Goal: Information Seeking & Learning: Learn about a topic

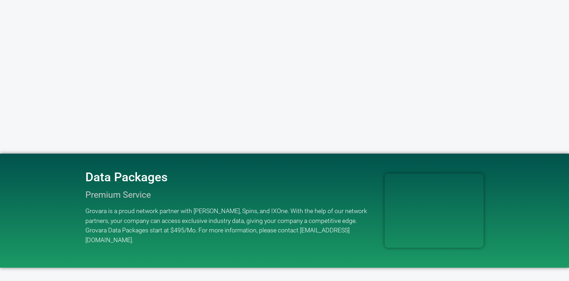
scroll to position [1389, 0]
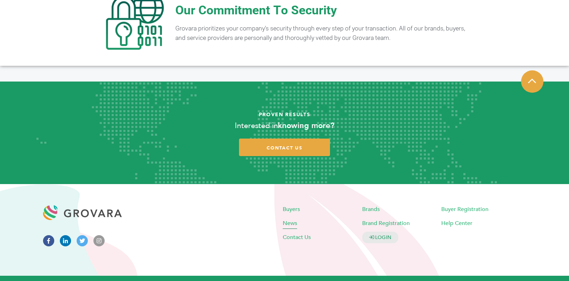
click at [290, 219] on span "News" at bounding box center [290, 223] width 14 height 8
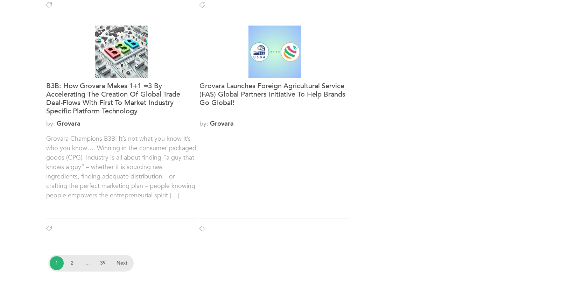
scroll to position [710, 0]
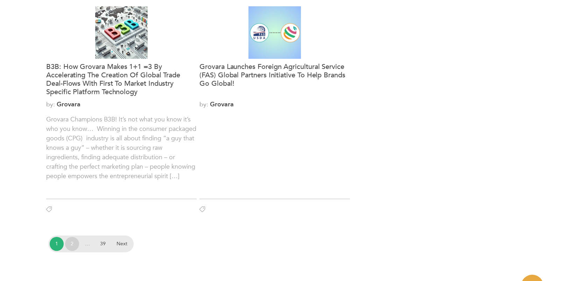
click at [69, 244] on link "2" at bounding box center [72, 244] width 14 height 14
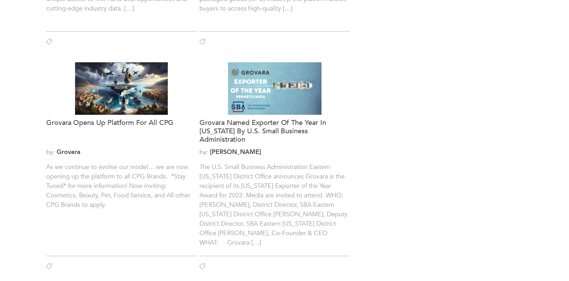
scroll to position [437, 0]
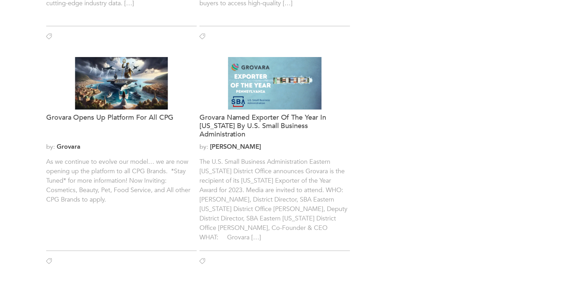
click at [22, 129] on body "LOGIN REGISTER I'm a Buyer I'm a Brand Shop GrovaraPro Help News" at bounding box center [284, 167] width 569 height 1209
click at [23, 129] on body "LOGIN REGISTER I'm a Buyer I'm a Brand Shop GrovaraPro Help News" at bounding box center [284, 167] width 569 height 1209
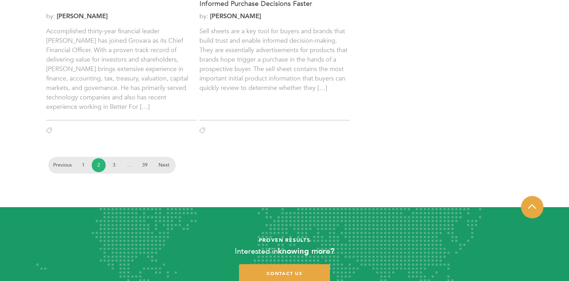
scroll to position [793, 0]
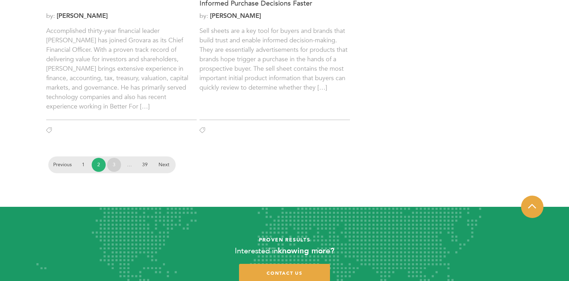
click at [113, 165] on link "3" at bounding box center [114, 165] width 14 height 14
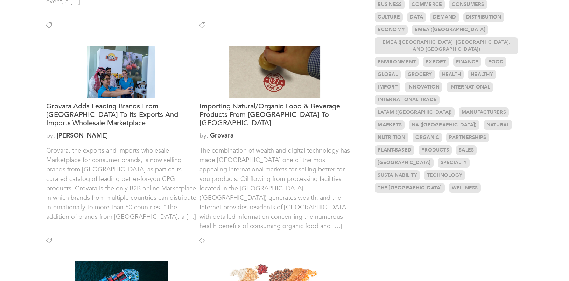
scroll to position [215, 0]
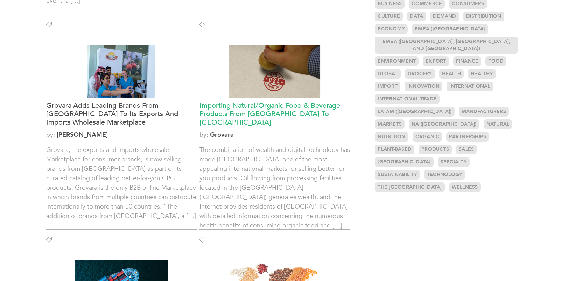
click at [257, 107] on h3 "Importing Natural/Organic Food & Beverage Products From USA to Dubai" at bounding box center [275, 114] width 151 height 25
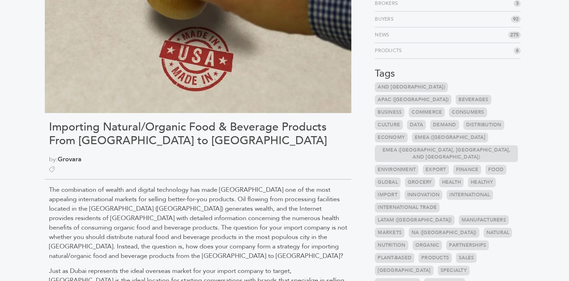
scroll to position [198, 0]
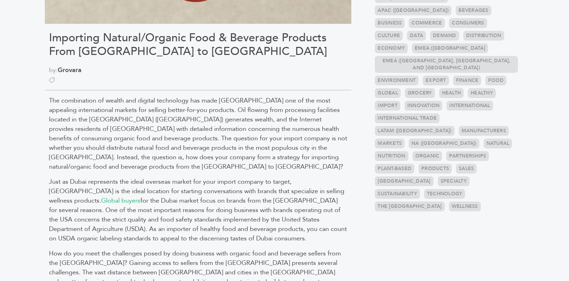
click at [234, 138] on span "The combination of wealth and digital technology has made [GEOGRAPHIC_DATA] one…" at bounding box center [198, 133] width 298 height 75
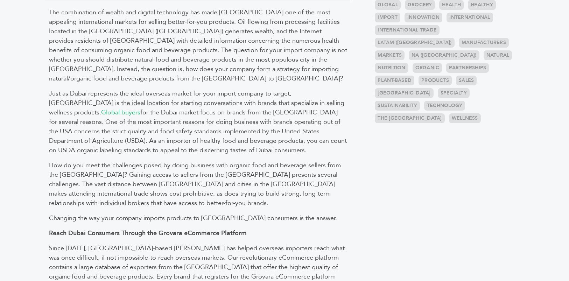
scroll to position [285, 0]
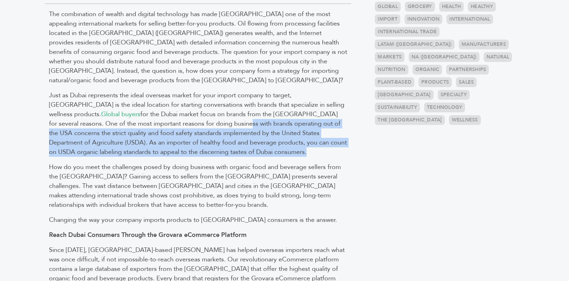
drag, startPoint x: 188, startPoint y: 126, endPoint x: 187, endPoint y: 162, distance: 36.1
click at [187, 162] on div "The combination of wealth and digital technology has made Dubai one of the most…" at bounding box center [198, 273] width 307 height 539
click at [187, 163] on span "How do you meet the challenges posed by doing business with organic food and be…" at bounding box center [195, 186] width 292 height 47
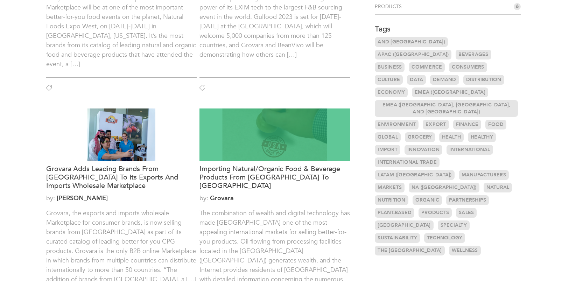
scroll to position [156, 0]
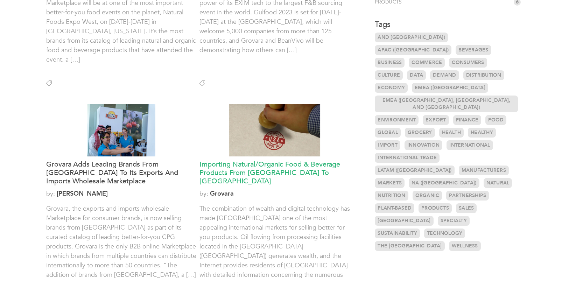
click at [272, 167] on h3 "Importing Natural/Organic Food & Beverage Products From [GEOGRAPHIC_DATA] to [G…" at bounding box center [275, 172] width 151 height 25
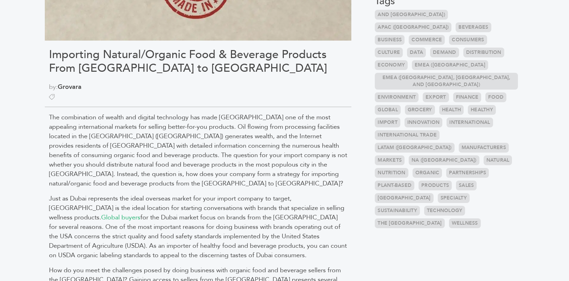
scroll to position [238, 0]
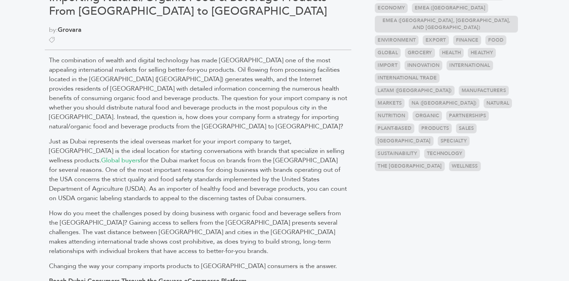
click at [177, 69] on span "The combination of wealth and digital technology has made Dubai one of the most…" at bounding box center [198, 93] width 298 height 75
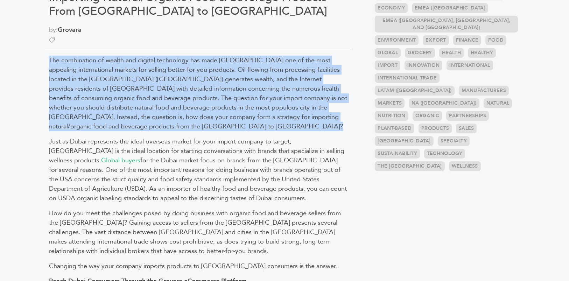
click at [177, 69] on span "The combination of wealth and digital technology has made Dubai one of the most…" at bounding box center [198, 93] width 298 height 75
click at [177, 69] on span "The combination of wealth and digital technology has made [GEOGRAPHIC_DATA] one…" at bounding box center [198, 93] width 298 height 75
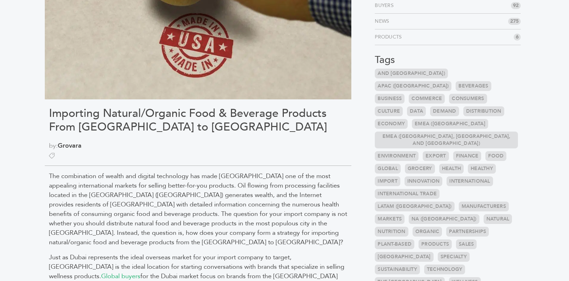
scroll to position [104, 0]
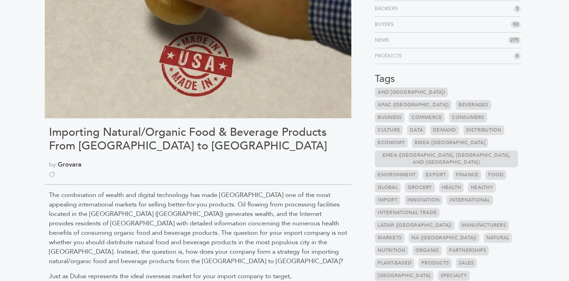
click at [206, 133] on h1 "Importing Natural/Organic Food & Beverage Products From [GEOGRAPHIC_DATA] to [G…" at bounding box center [198, 139] width 298 height 27
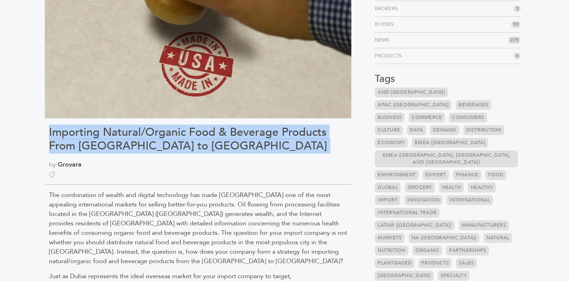
click at [206, 133] on h1 "Importing Natural/Organic Food & Beverage Products From [GEOGRAPHIC_DATA] to [G…" at bounding box center [198, 139] width 298 height 27
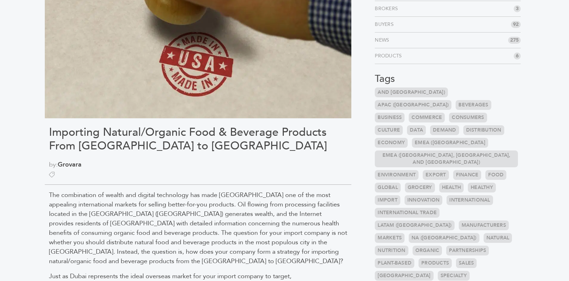
click at [210, 135] on h1 "Importing Natural/Organic Food & Beverage Products From [GEOGRAPHIC_DATA] to [G…" at bounding box center [198, 139] width 298 height 27
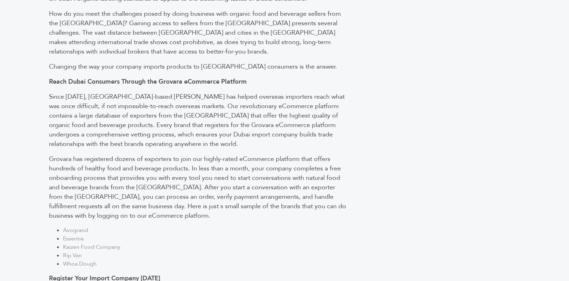
scroll to position [519, 0]
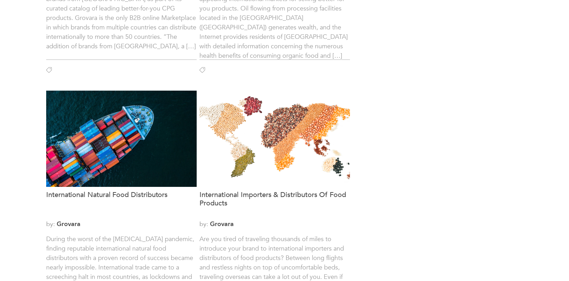
scroll to position [498, 0]
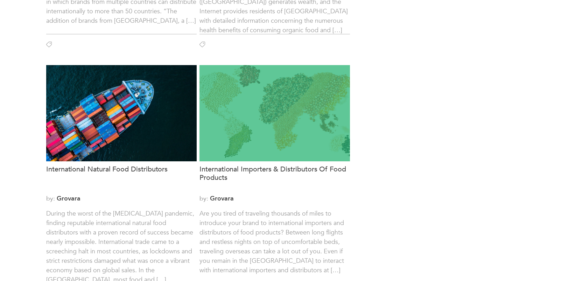
click at [286, 129] on div at bounding box center [275, 113] width 151 height 96
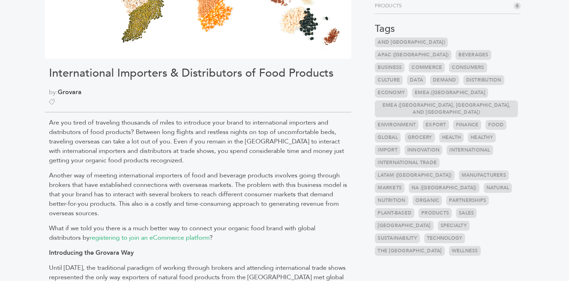
scroll to position [154, 0]
click at [187, 136] on span "Are you tired of traveling thousands of miles to introduce your brand to intern…" at bounding box center [196, 141] width 295 height 47
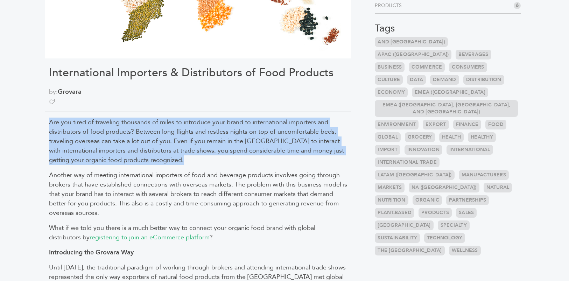
click at [193, 146] on span "Are you tired of traveling thousands of miles to introduce your brand to intern…" at bounding box center [196, 141] width 295 height 47
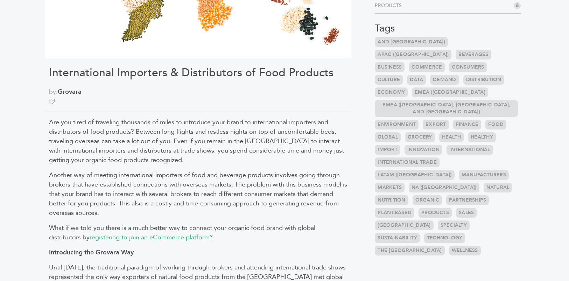
click at [248, 125] on span "Are you tired of traveling thousands of miles to introduce your brand to intern…" at bounding box center [196, 141] width 295 height 47
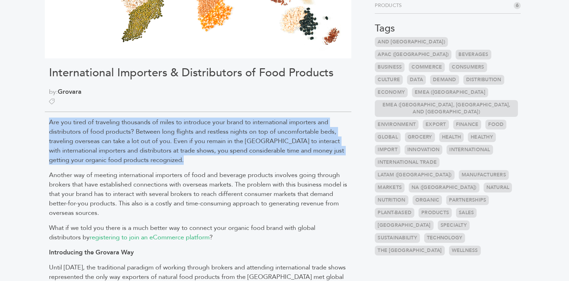
click at [248, 125] on span "Are you tired of traveling thousands of miles to introduce your brand to intern…" at bounding box center [196, 141] width 295 height 47
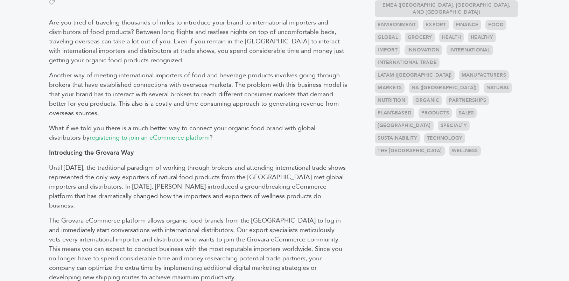
scroll to position [255, 0]
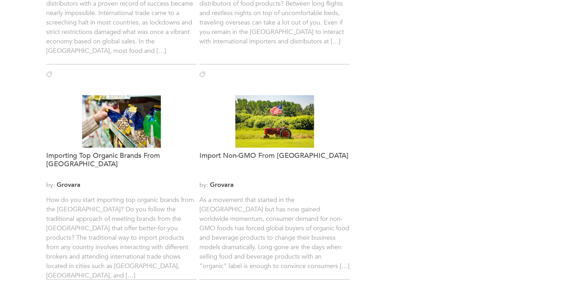
scroll to position [599, 0]
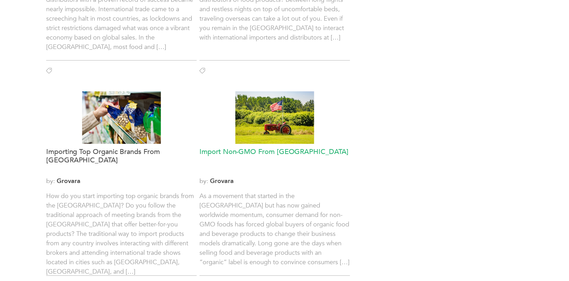
click at [274, 155] on h3 "Import Non-GMO From [GEOGRAPHIC_DATA]" at bounding box center [275, 160] width 151 height 25
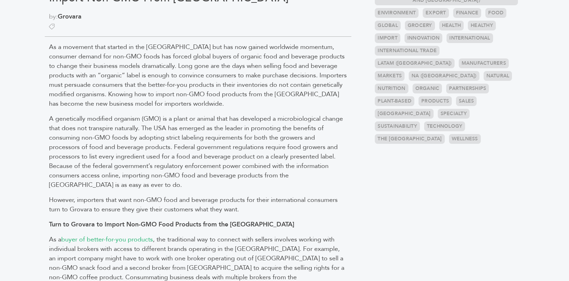
scroll to position [265, 0]
click at [209, 90] on span "As a movement that started in the [GEOGRAPHIC_DATA] but has now gained worldwid…" at bounding box center [198, 75] width 298 height 65
click at [209, 90] on span "As a movement that started in the US but has now gained worldwide momentum, con…" at bounding box center [198, 75] width 298 height 65
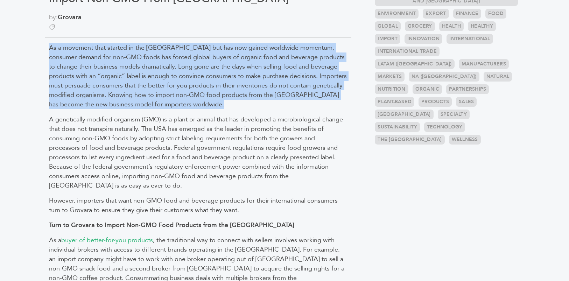
click at [209, 90] on span "As a movement that started in the US but has now gained worldwide momentum, con…" at bounding box center [198, 75] width 298 height 65
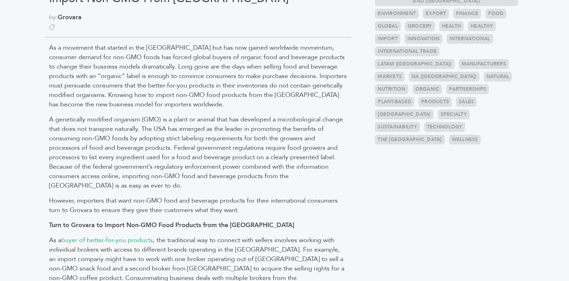
scroll to position [283, 0]
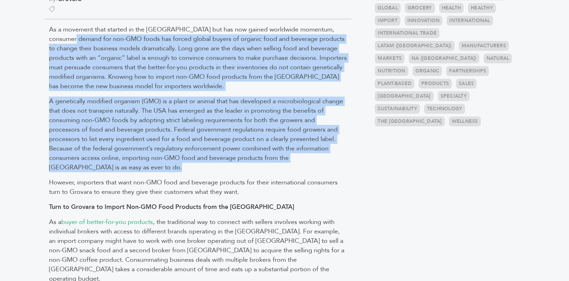
drag, startPoint x: 58, startPoint y: 35, endPoint x: 245, endPoint y: 175, distance: 233.8
click at [245, 175] on div "As a movement that started in the US but has now gained worldwide momentum, con…" at bounding box center [198, 286] width 307 height 535
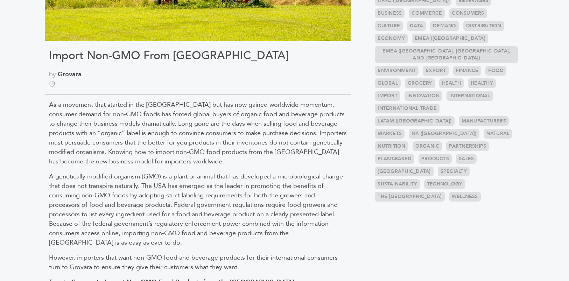
scroll to position [218, 0]
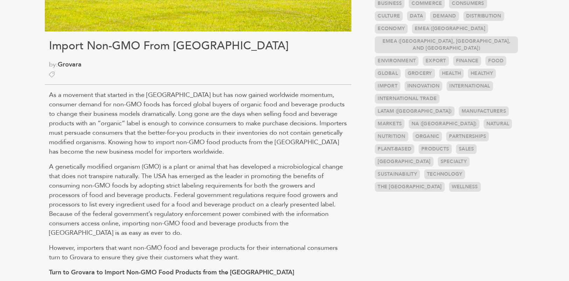
click at [254, 101] on span "As a movement that started in the [GEOGRAPHIC_DATA] but has now gained worldwid…" at bounding box center [198, 123] width 298 height 65
click at [254, 101] on span "As a movement that started in the US but has now gained worldwide momentum, con…" at bounding box center [198, 123] width 298 height 65
click at [292, 99] on span "As a movement that started in the US but has now gained worldwide momentum, con…" at bounding box center [198, 123] width 298 height 65
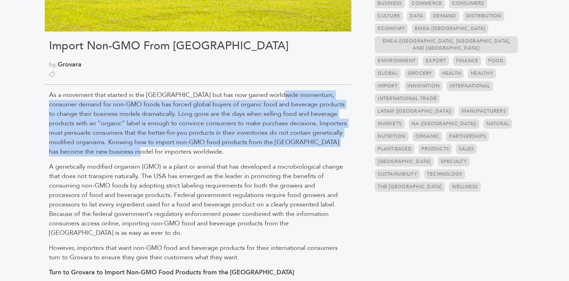
drag, startPoint x: 282, startPoint y: 93, endPoint x: 195, endPoint y: 152, distance: 104.9
click at [195, 152] on p "As a movement that started in the US but has now gained worldwide momentum, con…" at bounding box center [198, 123] width 298 height 66
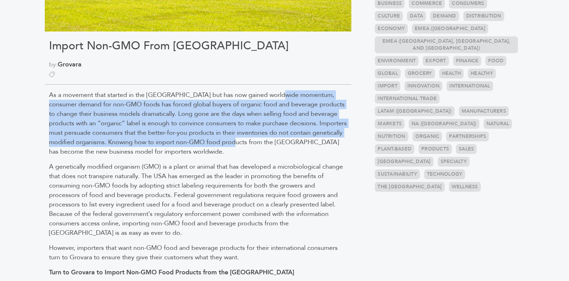
drag, startPoint x: 282, startPoint y: 95, endPoint x: 254, endPoint y: 145, distance: 57.8
click at [254, 145] on span "As a movement that started in the US but has now gained worldwide momentum, con…" at bounding box center [198, 123] width 298 height 65
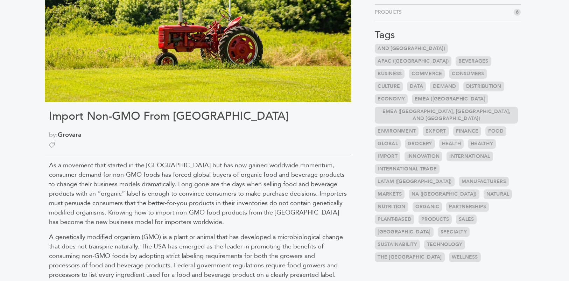
scroll to position [140, 0]
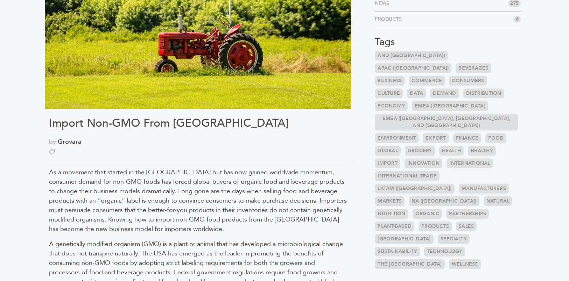
click at [291, 191] on span "As a movement that started in the US but has now gained worldwide momentum, con…" at bounding box center [198, 200] width 298 height 65
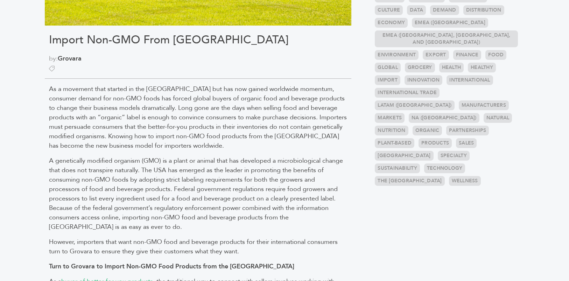
scroll to position [229, 0]
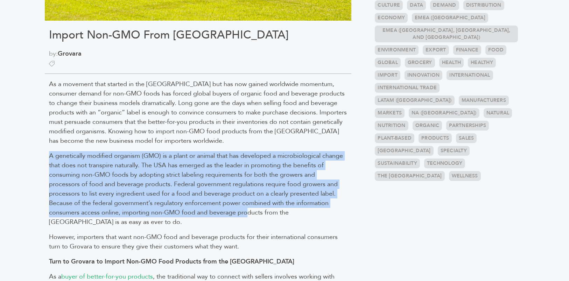
drag, startPoint x: 249, startPoint y: 210, endPoint x: 225, endPoint y: 102, distance: 110.7
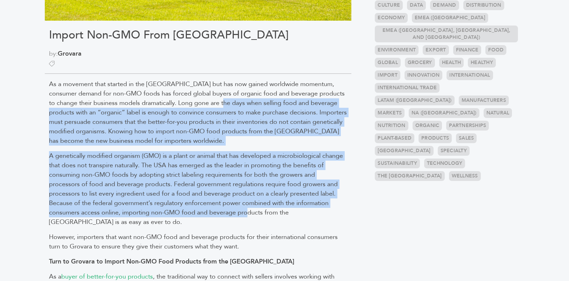
click at [225, 102] on span "As a movement that started in the US but has now gained worldwide momentum, con…" at bounding box center [198, 112] width 298 height 65
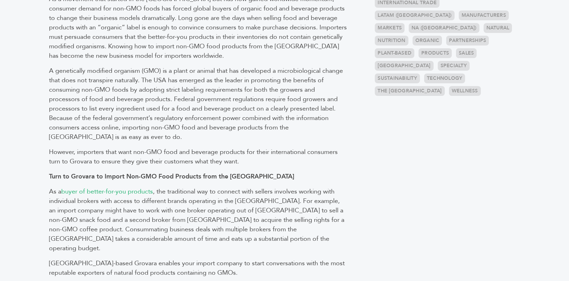
scroll to position [315, 0]
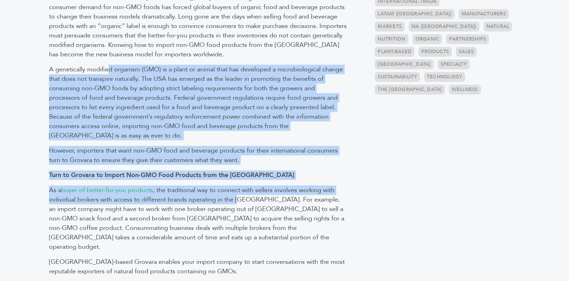
drag, startPoint x: 107, startPoint y: 73, endPoint x: 239, endPoint y: 200, distance: 183.2
click at [240, 199] on div "As a movement that started in the US but has now gained worldwide momentum, con…" at bounding box center [198, 254] width 307 height 535
click at [239, 200] on span ", the traditional way to connect with sellers involves working with individual …" at bounding box center [196, 218] width 295 height 65
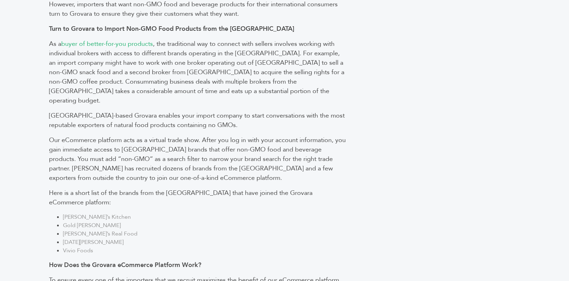
scroll to position [464, 0]
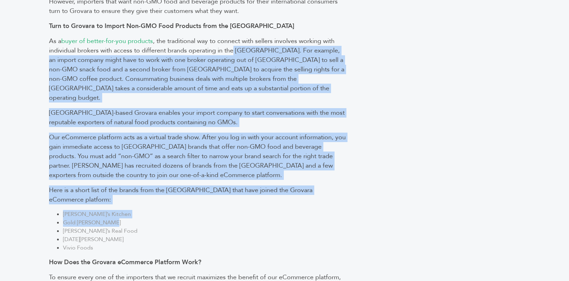
drag, startPoint x: 235, startPoint y: 203, endPoint x: 235, endPoint y: 48, distance: 154.4
click at [235, 48] on div "As a movement that started in the US but has now gained worldwide momentum, con…" at bounding box center [198, 105] width 307 height 535
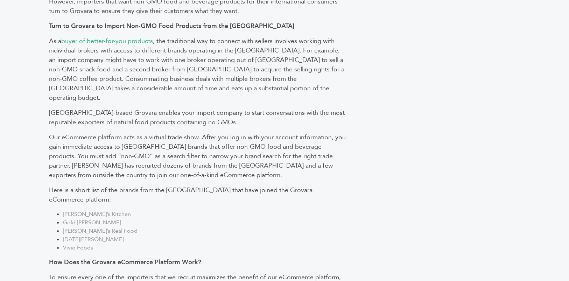
click at [229, 70] on span ", the traditional way to connect with sellers involves working with individual …" at bounding box center [196, 69] width 295 height 65
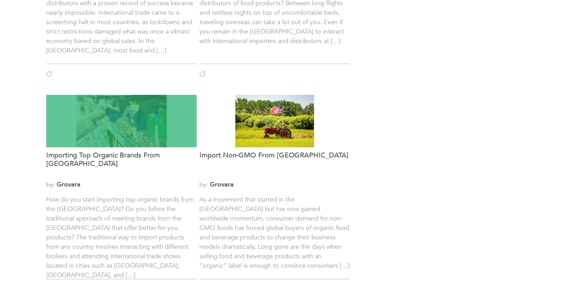
scroll to position [599, 0]
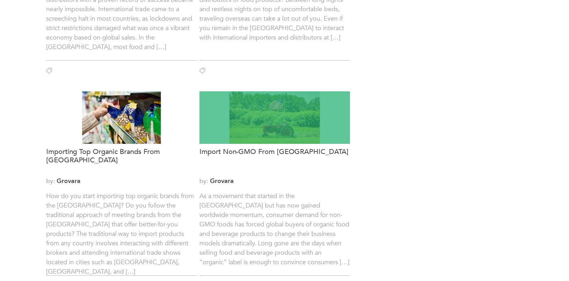
click at [292, 135] on div at bounding box center [275, 117] width 151 height 53
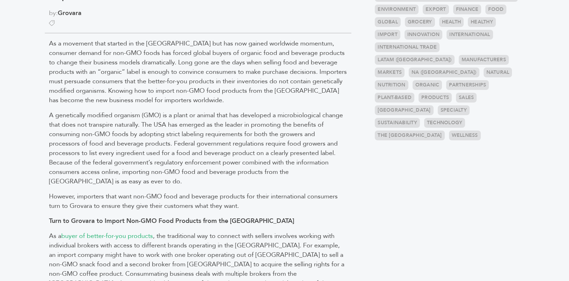
scroll to position [271, 0]
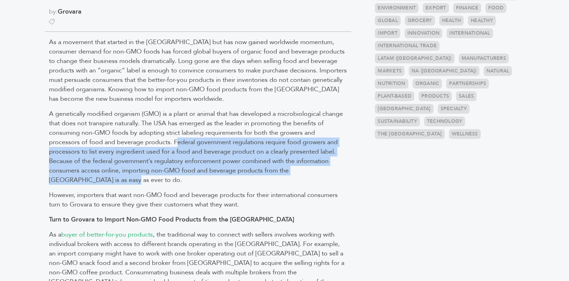
drag, startPoint x: 175, startPoint y: 142, endPoint x: 179, endPoint y: 179, distance: 37.6
click at [179, 179] on p "A genetically modified organism (GMO) is a plant or animal that has developed a…" at bounding box center [198, 147] width 298 height 76
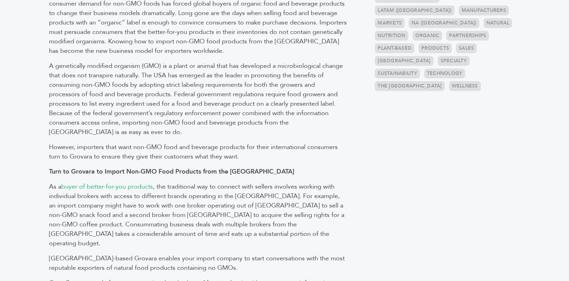
scroll to position [319, 0]
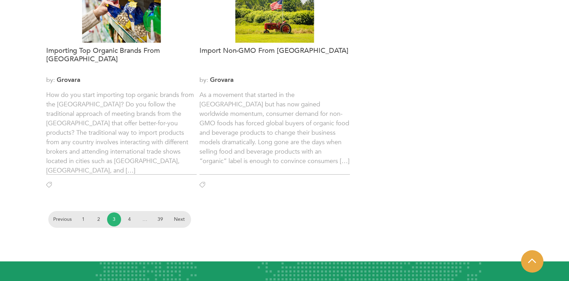
scroll to position [700, 0]
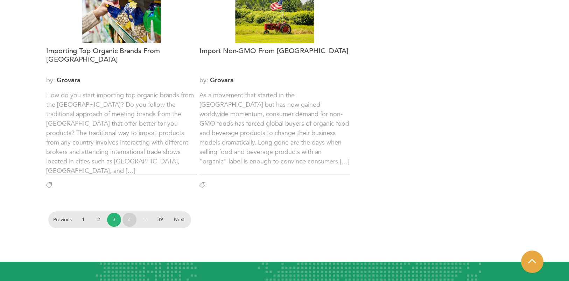
click at [127, 214] on link "4" at bounding box center [130, 220] width 14 height 14
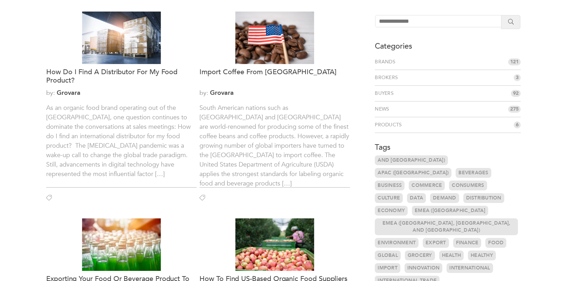
scroll to position [34, 0]
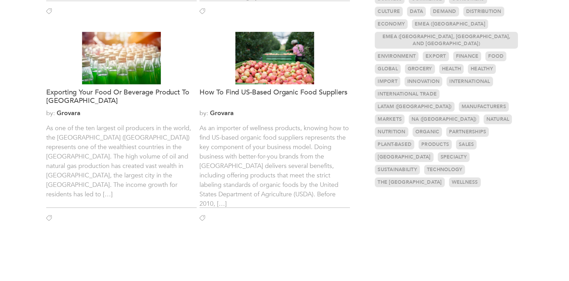
scroll to position [223, 0]
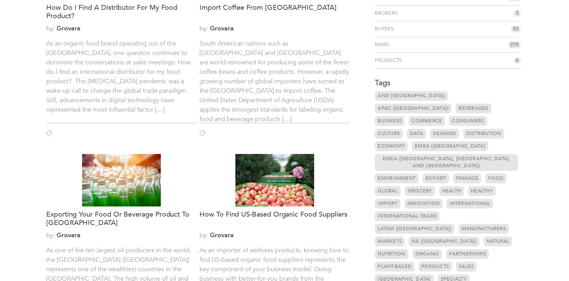
scroll to position [0, 0]
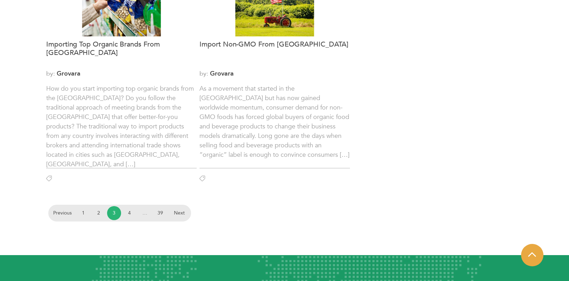
scroll to position [700, 0]
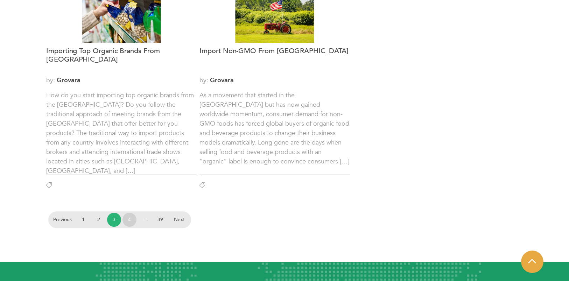
click at [124, 221] on link "4" at bounding box center [130, 220] width 14 height 14
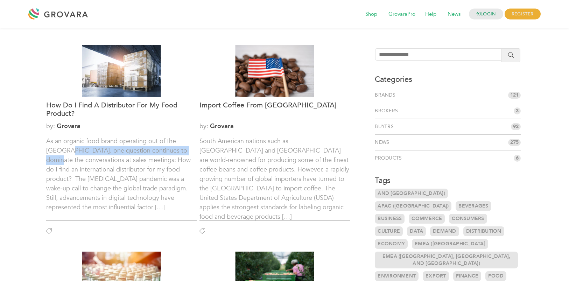
drag, startPoint x: 56, startPoint y: 153, endPoint x: 70, endPoint y: 164, distance: 18.0
click at [70, 164] on p "As an organic food brand operating out of the [GEOGRAPHIC_DATA], one question c…" at bounding box center [121, 175] width 151 height 76
click at [70, 165] on p "As an organic food brand operating out of the [GEOGRAPHIC_DATA], one question c…" at bounding box center [121, 175] width 151 height 76
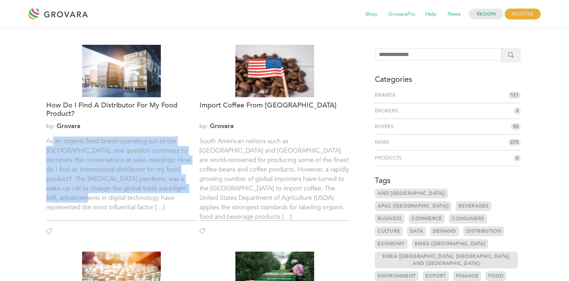
drag, startPoint x: 53, startPoint y: 143, endPoint x: 80, endPoint y: 194, distance: 57.3
click at [80, 193] on p "As an organic food brand operating out of the [GEOGRAPHIC_DATA], one question c…" at bounding box center [121, 175] width 151 height 76
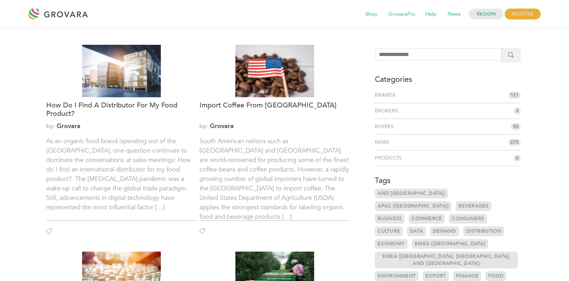
click at [99, 208] on p "As an organic food brand operating out of the [GEOGRAPHIC_DATA], one question c…" at bounding box center [121, 175] width 151 height 76
